Goal: Find specific page/section: Find specific page/section

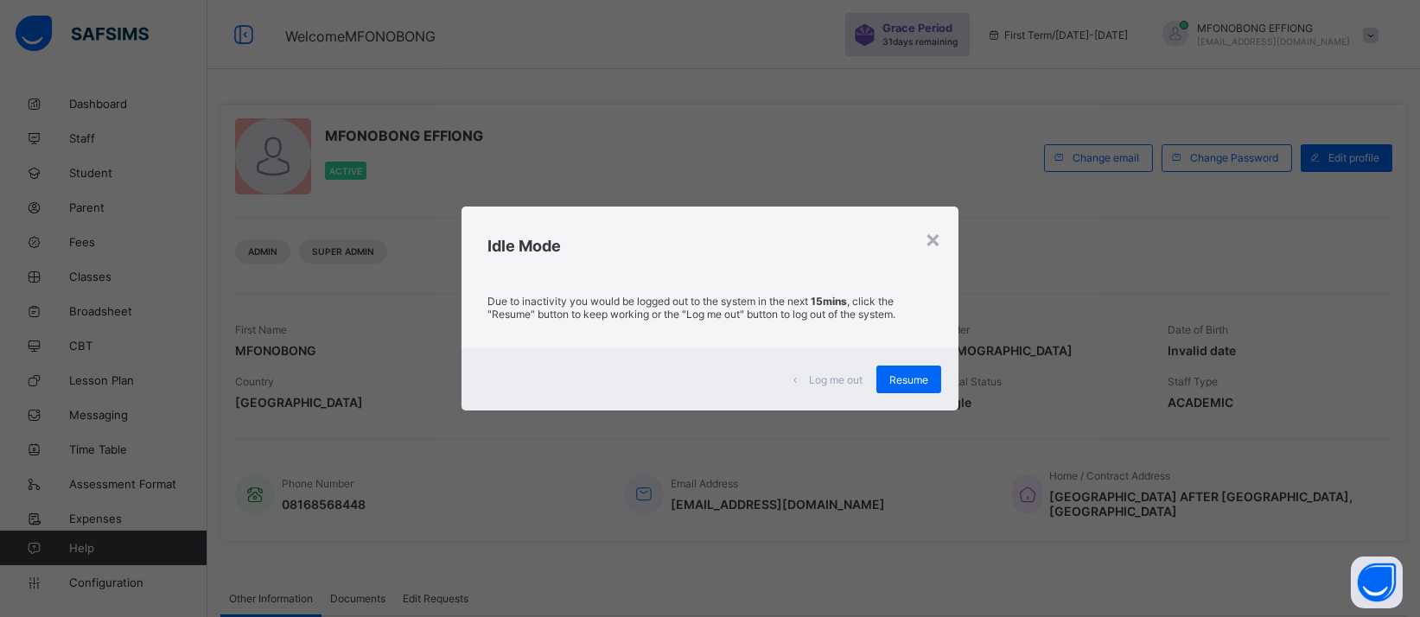
click at [916, 370] on div "Resume" at bounding box center [908, 379] width 65 height 28
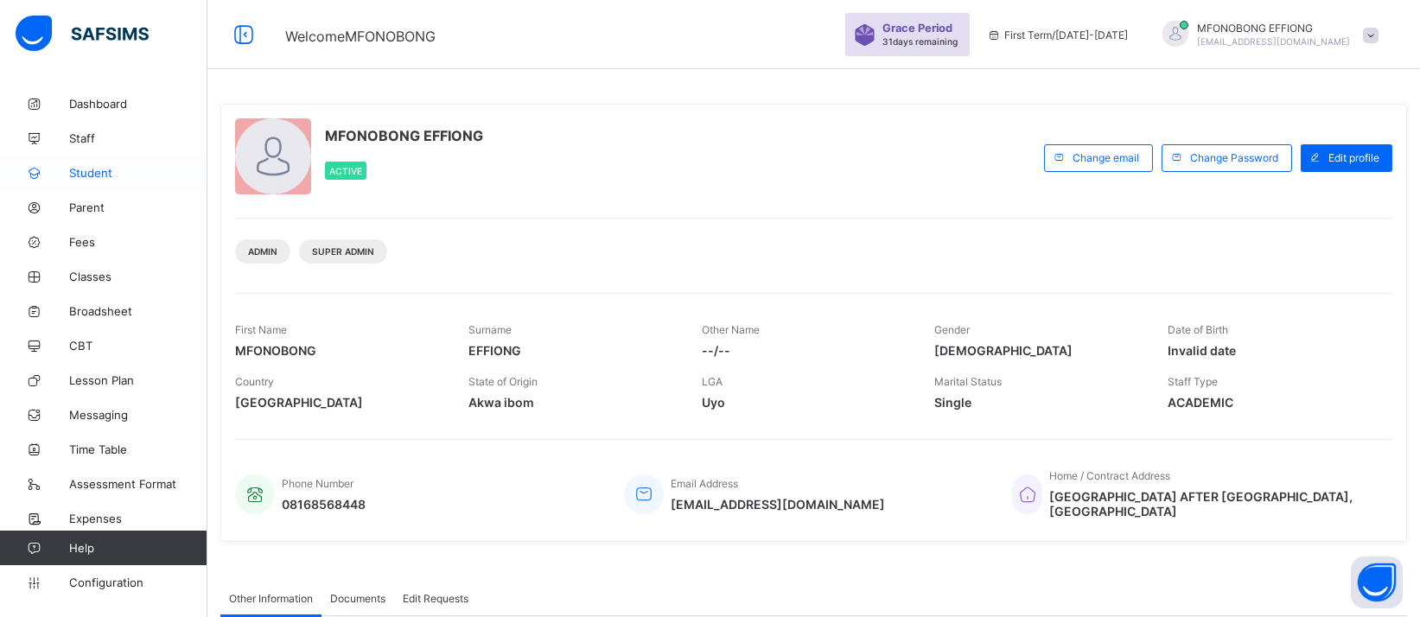
click at [99, 166] on span "Student" at bounding box center [138, 173] width 138 height 14
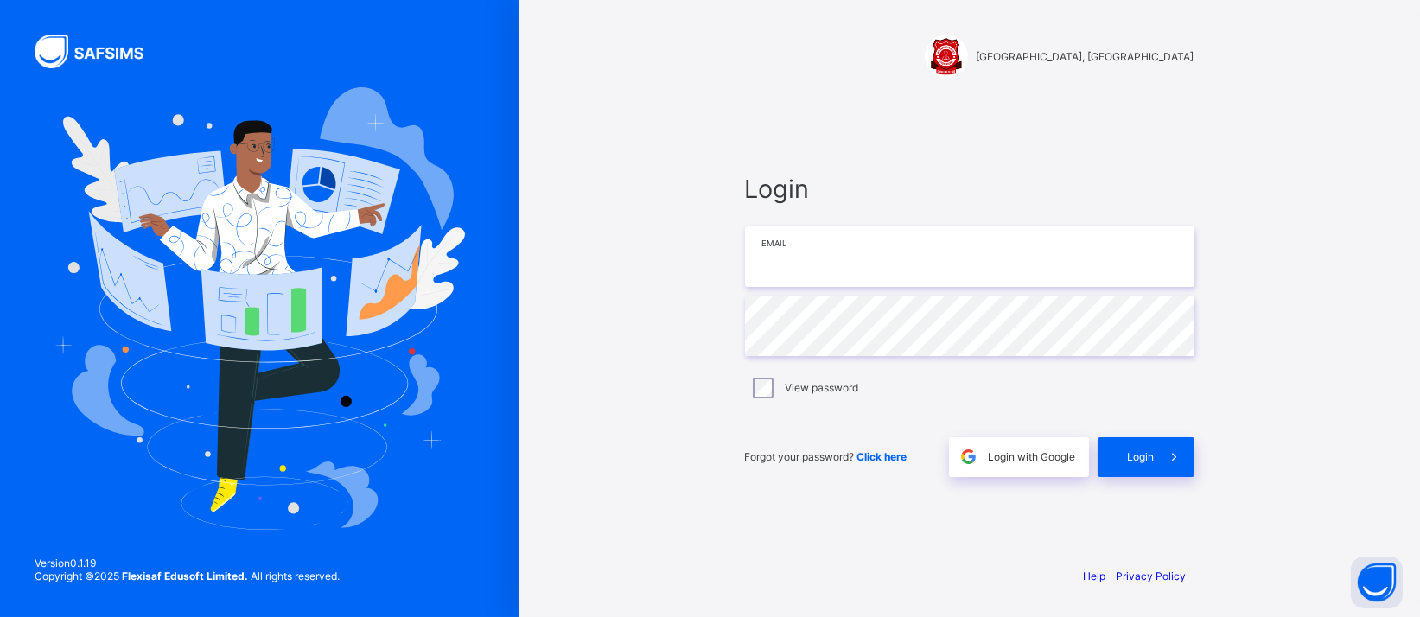
type input "**********"
